Goal: Task Accomplishment & Management: Complete application form

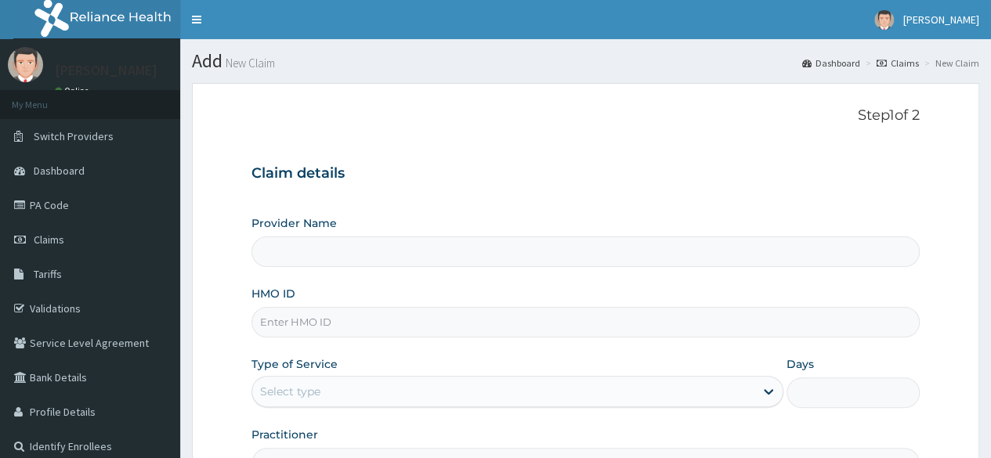
click at [417, 326] on input "HMO ID" at bounding box center [586, 322] width 668 height 31
paste input "RXI/10004/A"
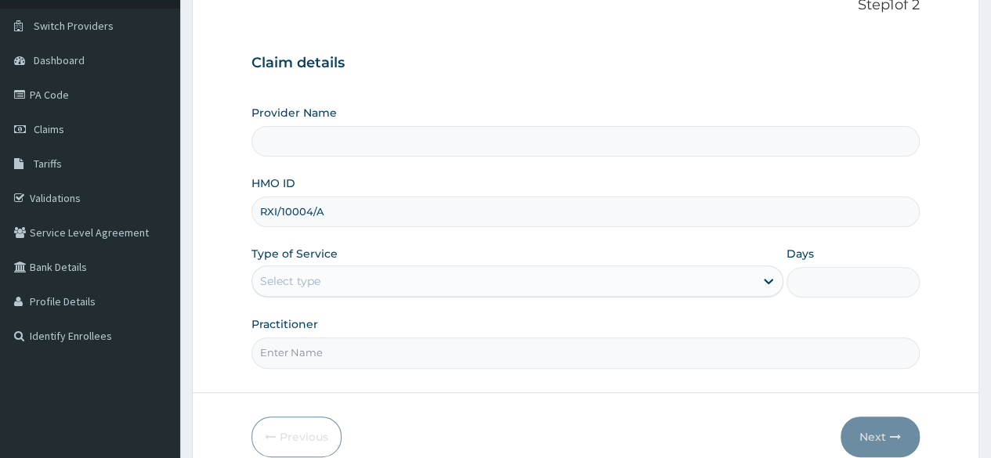
scroll to position [182, 0]
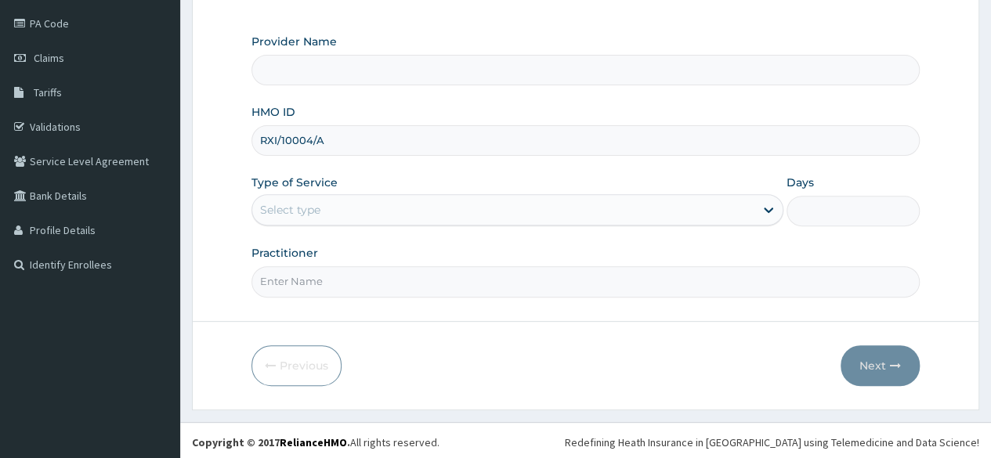
type input "RXI/10004/A"
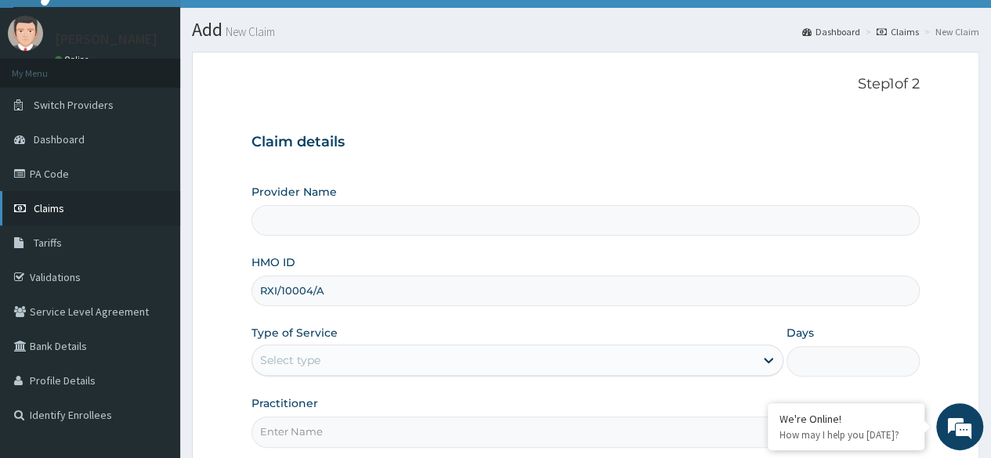
scroll to position [0, 0]
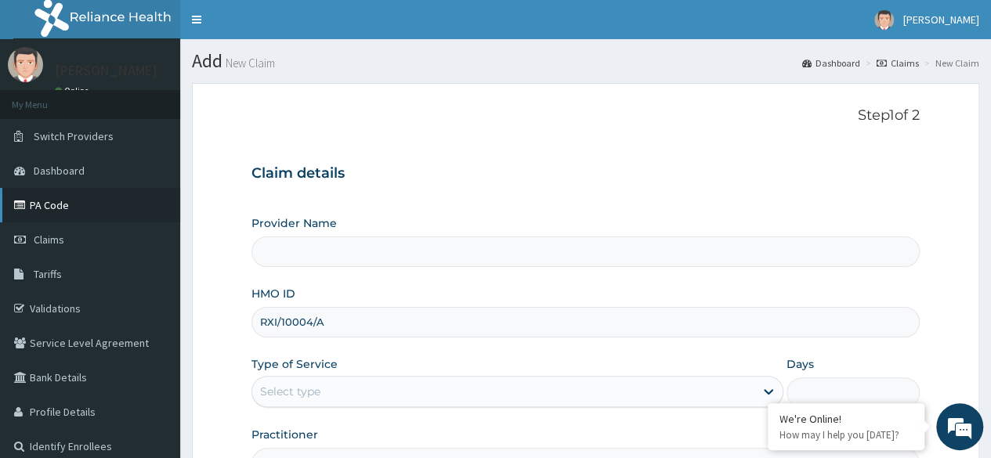
click at [58, 207] on link "PA Code" at bounding box center [90, 205] width 180 height 34
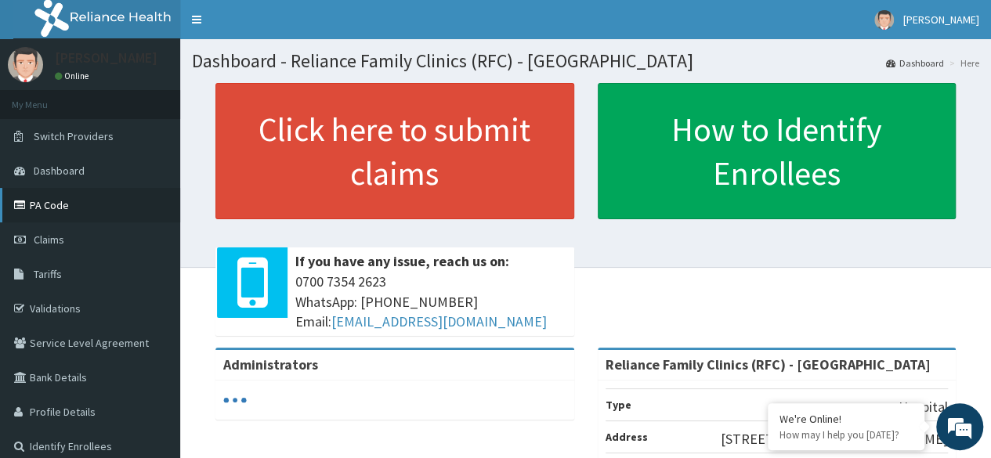
click at [66, 205] on link "PA Code" at bounding box center [90, 205] width 180 height 34
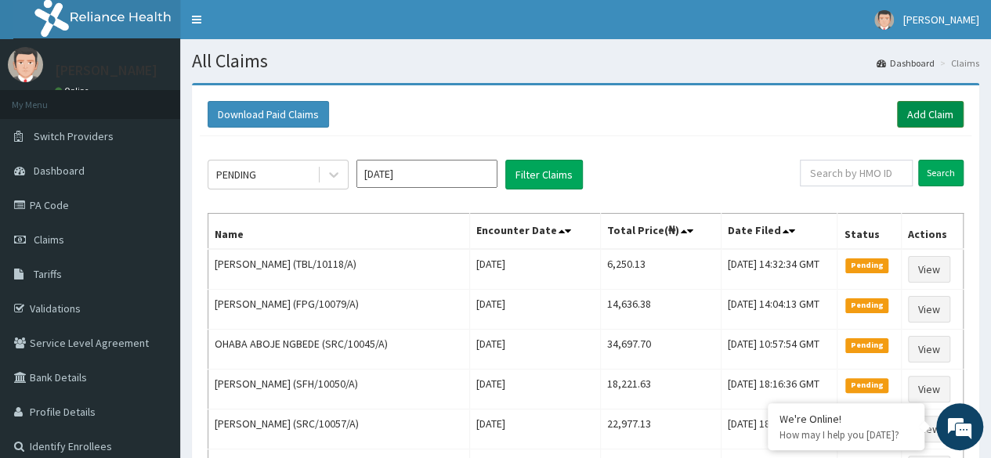
click at [918, 110] on link "Add Claim" at bounding box center [930, 114] width 67 height 27
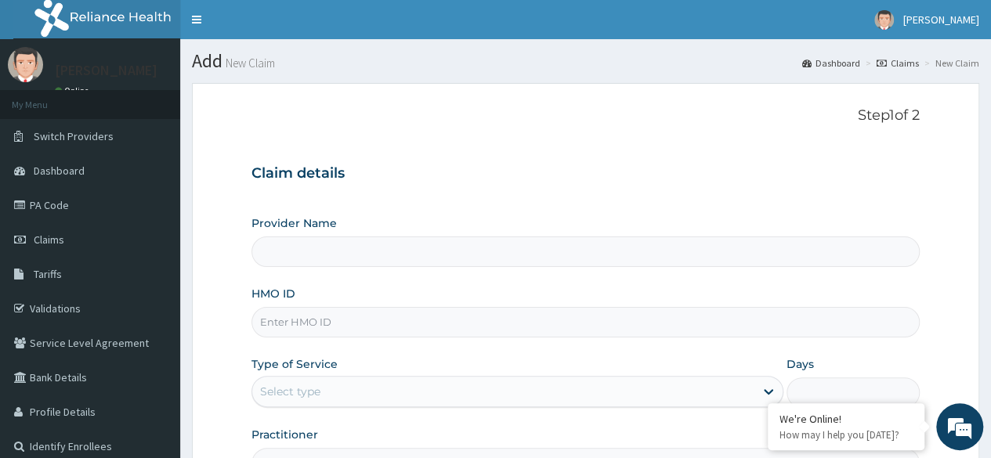
drag, startPoint x: 0, startPoint y: 0, endPoint x: 337, endPoint y: 328, distance: 470.5
click at [337, 328] on input "HMO ID" at bounding box center [586, 322] width 668 height 31
paste input "RXI/10004/A"
type input "RXI/10004/A"
type input "Reliance Family Clinics (RFC) - [GEOGRAPHIC_DATA]"
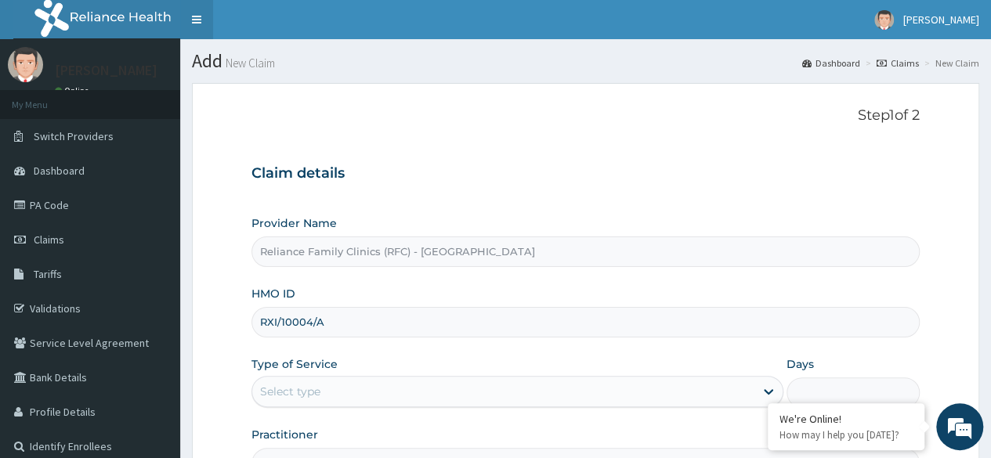
type input "RXI/10004/A"
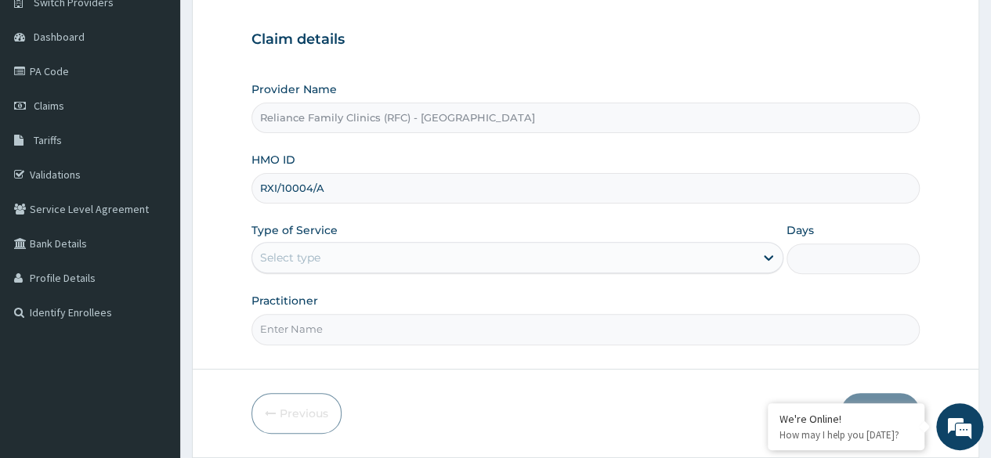
scroll to position [182, 0]
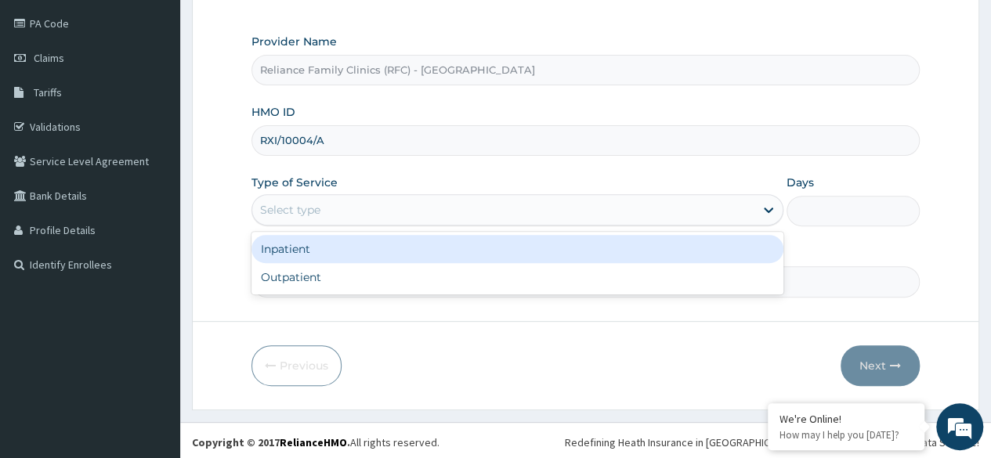
click at [416, 275] on div "Outpatient" at bounding box center [518, 277] width 532 height 28
type input "1"
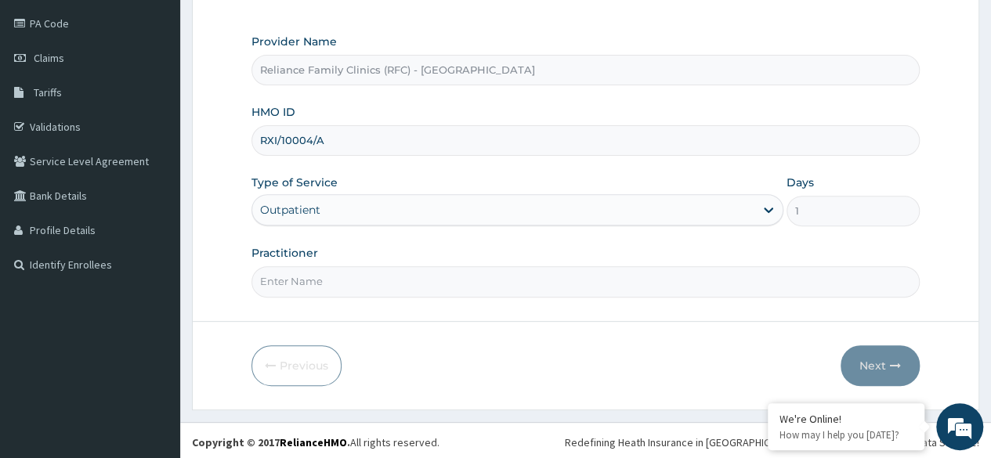
click at [434, 274] on input "Practitioner" at bounding box center [586, 281] width 668 height 31
type input "l"
type input "o"
type input "ngozi"
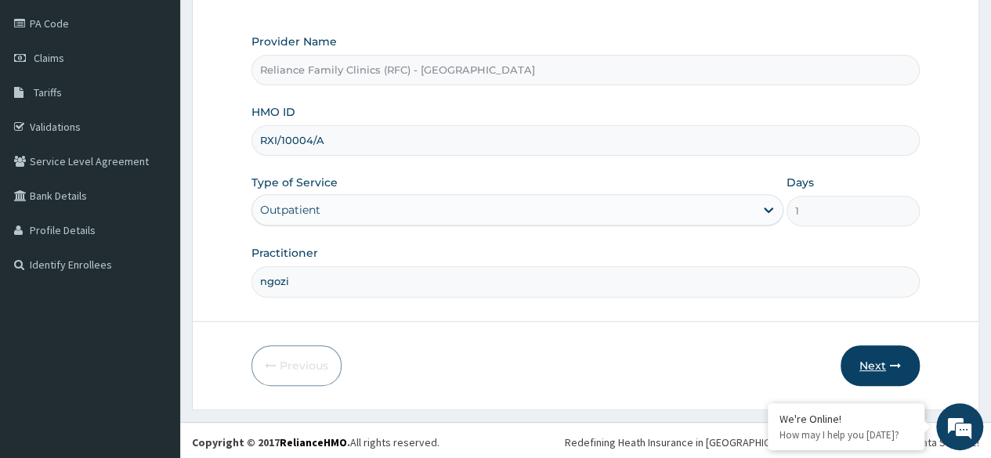
click at [873, 366] on button "Next" at bounding box center [880, 366] width 79 height 41
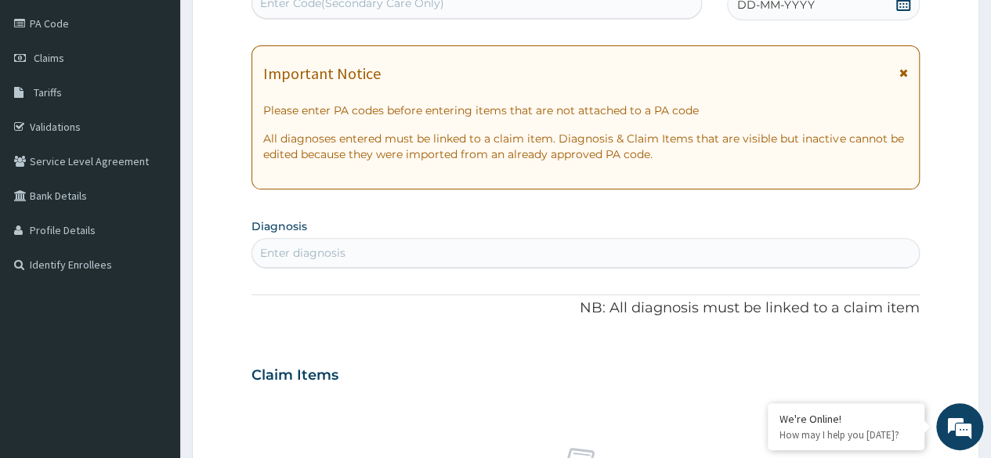
click at [815, 7] on div "DD-MM-YYYY" at bounding box center [823, 4] width 193 height 31
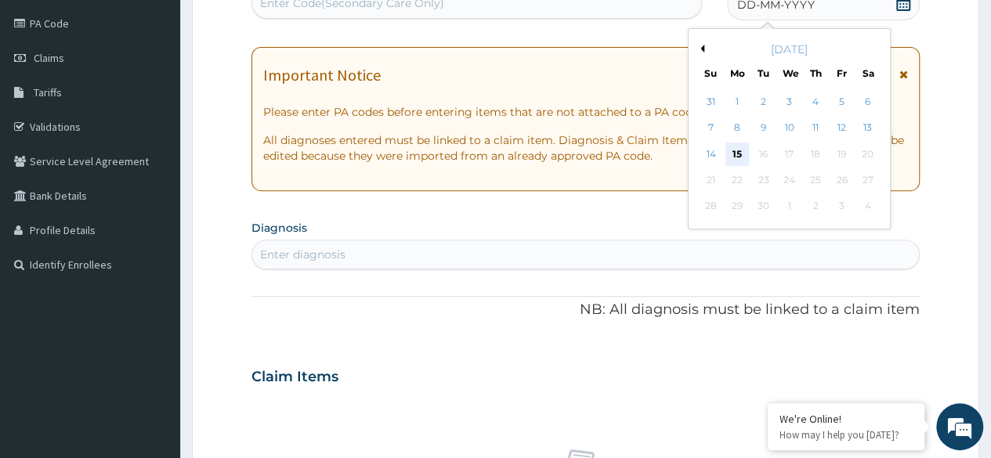
click at [729, 158] on div "15" at bounding box center [738, 155] width 24 height 24
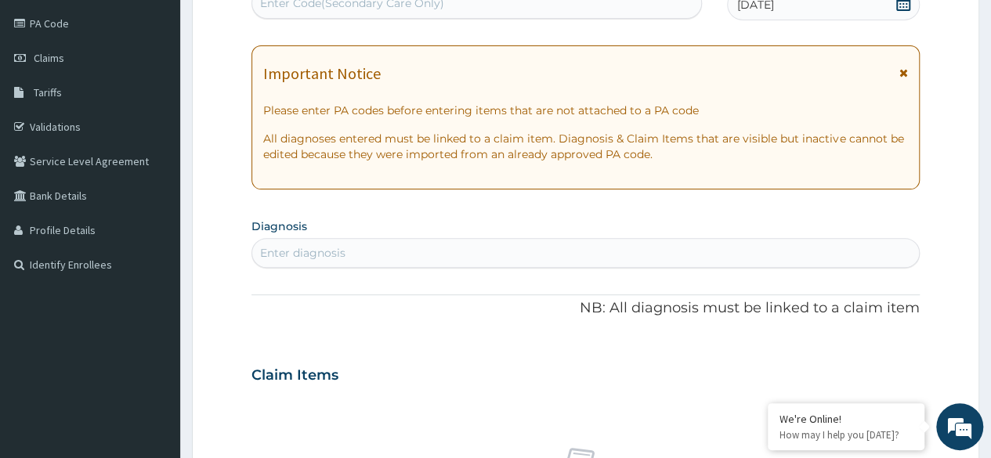
scroll to position [177, 0]
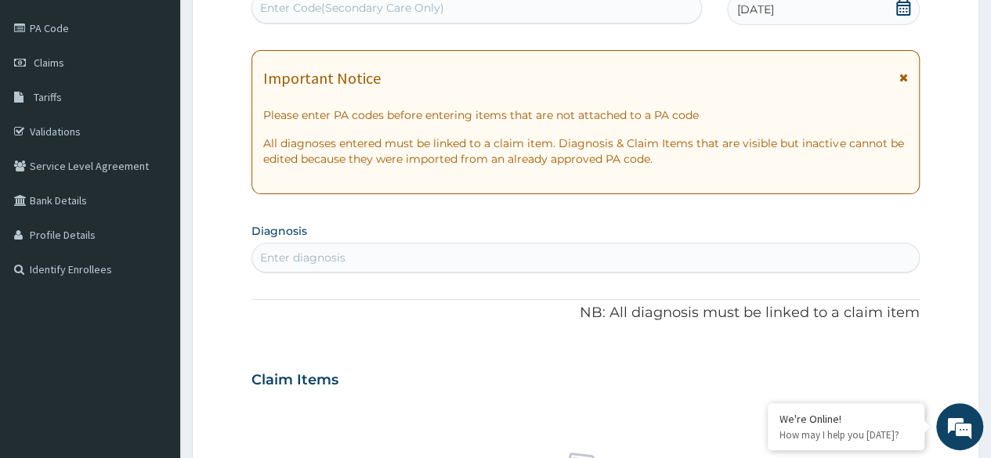
click at [425, 2] on div "Enter Code(Secondary Care Only)" at bounding box center [352, 8] width 184 height 16
paste input "PA/441FB3"
type input "PA/441FB3"
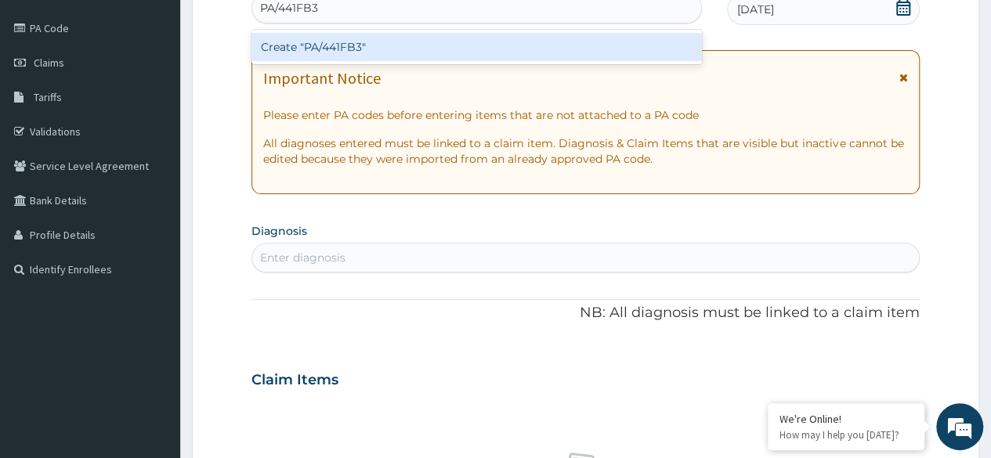
click at [544, 36] on div "Create "PA/441FB3"" at bounding box center [477, 47] width 450 height 28
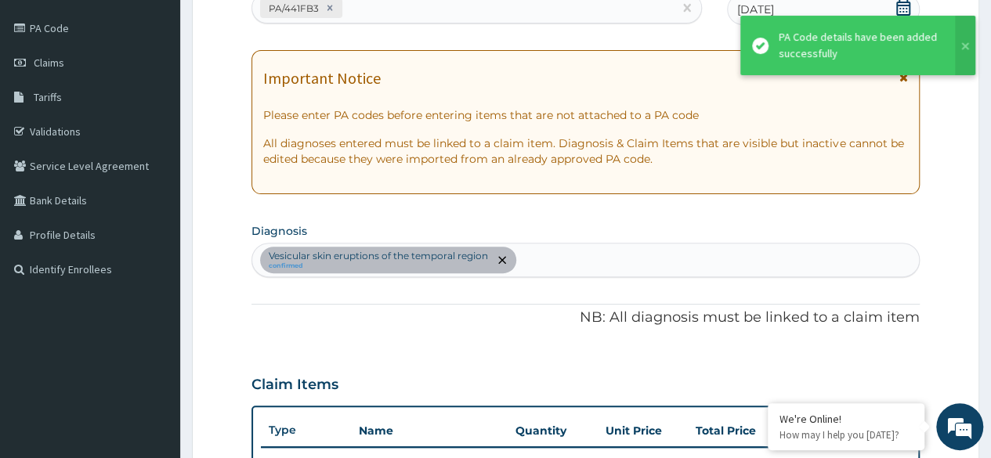
scroll to position [422, 0]
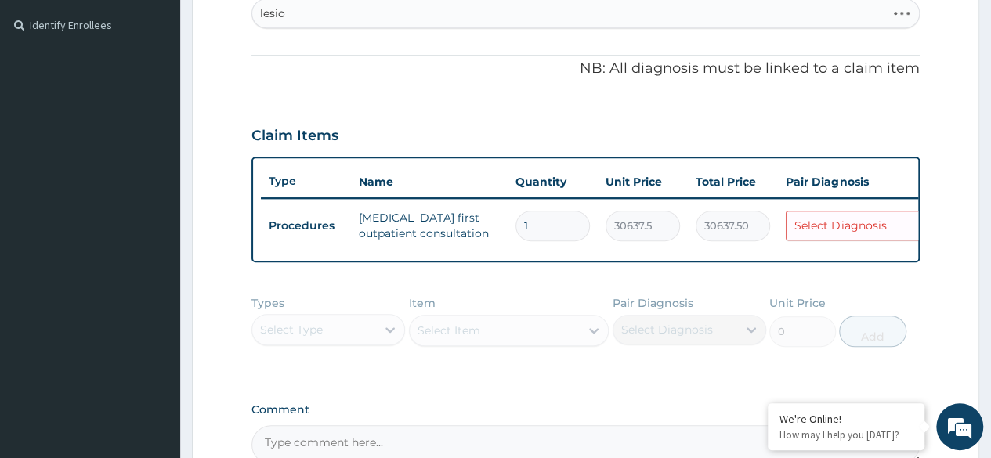
type input "lesion"
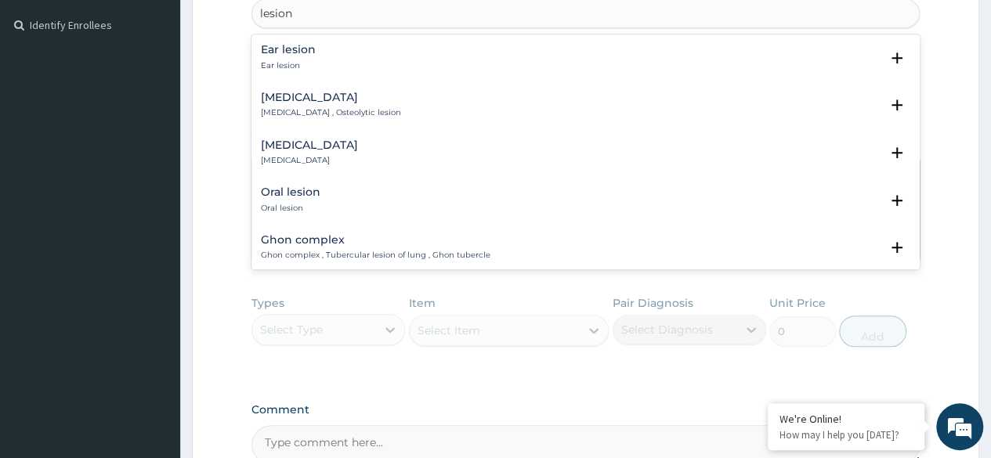
scroll to position [9, 0]
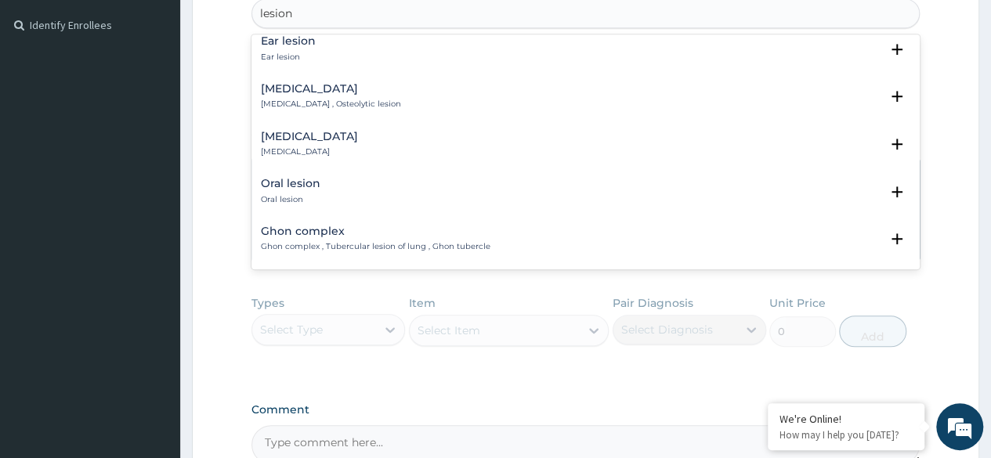
click at [384, 138] on div "Skin lesion Skin lesion" at bounding box center [586, 144] width 650 height 27
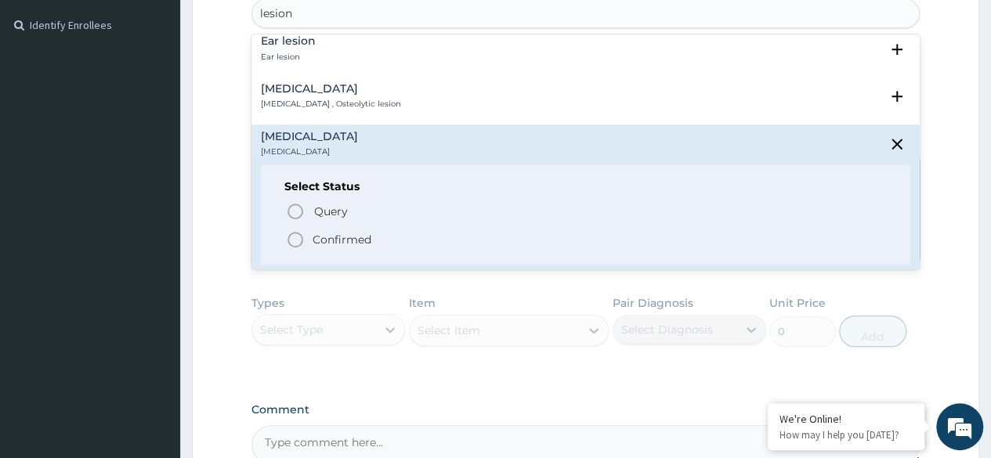
click at [395, 244] on span "Confirmed" at bounding box center [586, 239] width 601 height 19
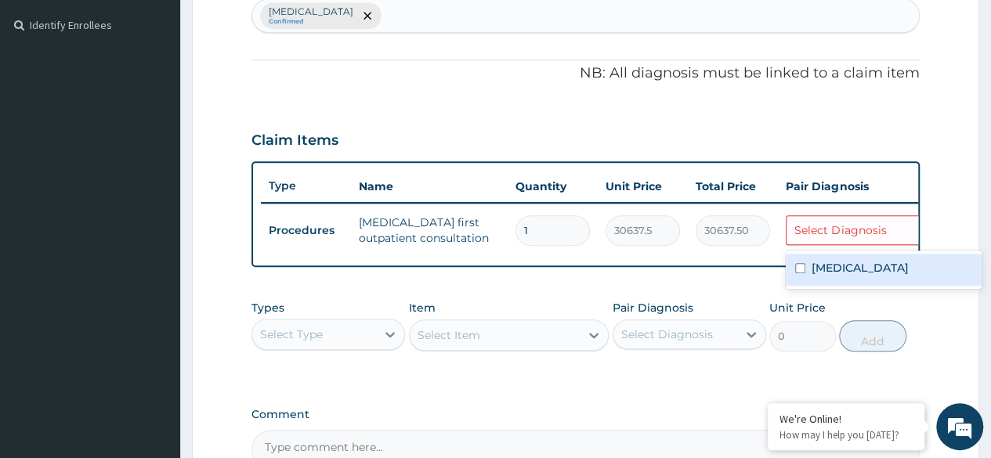
click at [842, 268] on label "Skin lesion" at bounding box center [860, 268] width 97 height 16
checkbox input "true"
